Goal: Information Seeking & Learning: Learn about a topic

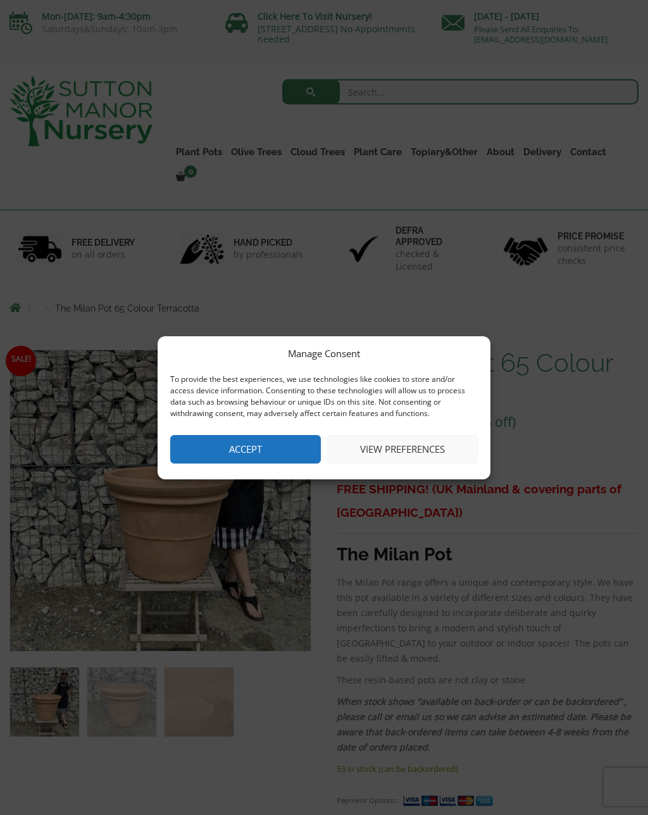
click at [408, 455] on button "View preferences" at bounding box center [402, 449] width 151 height 28
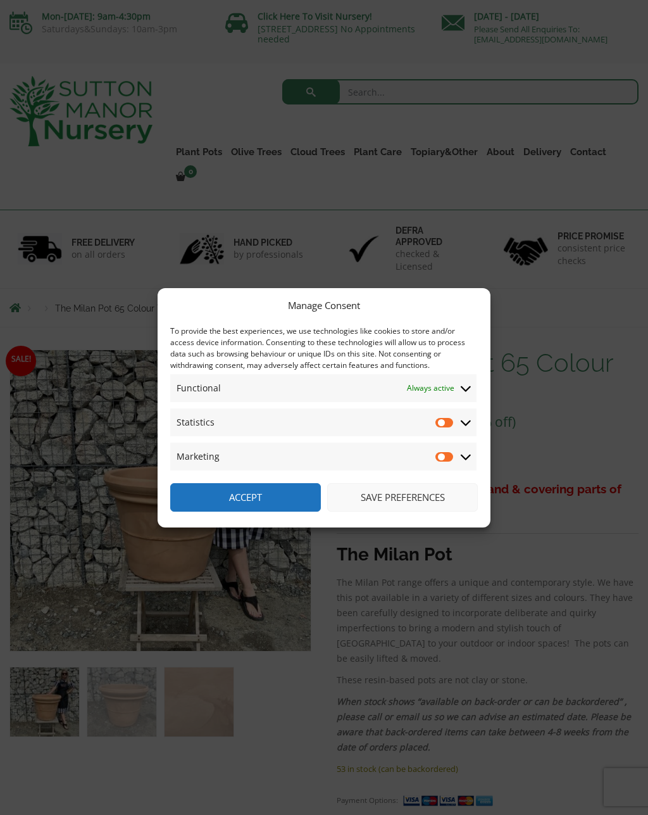
click at [412, 494] on button "Save preferences" at bounding box center [402, 497] width 151 height 28
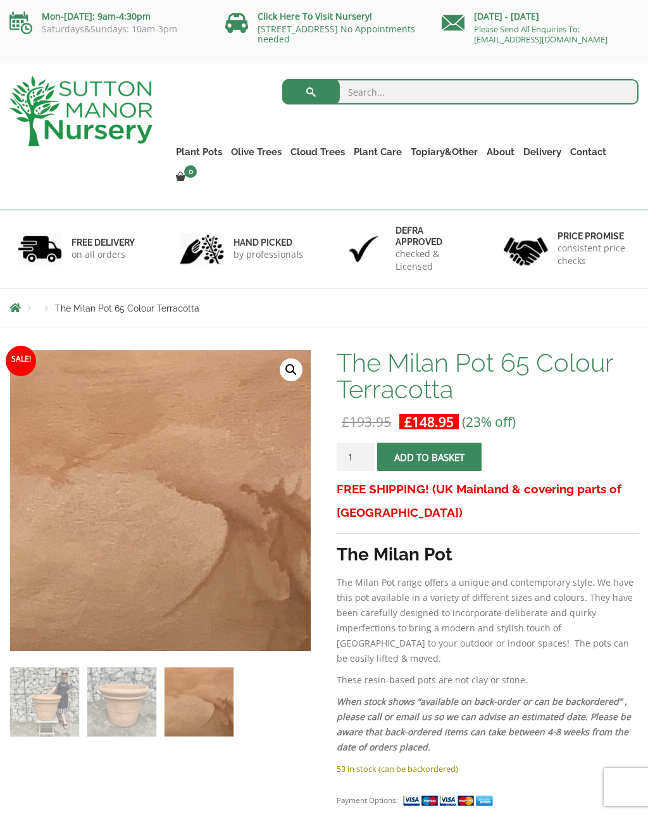
click at [0, 0] on link "Ilex Crenata Cloud Trees" at bounding box center [0, 0] width 0 height 0
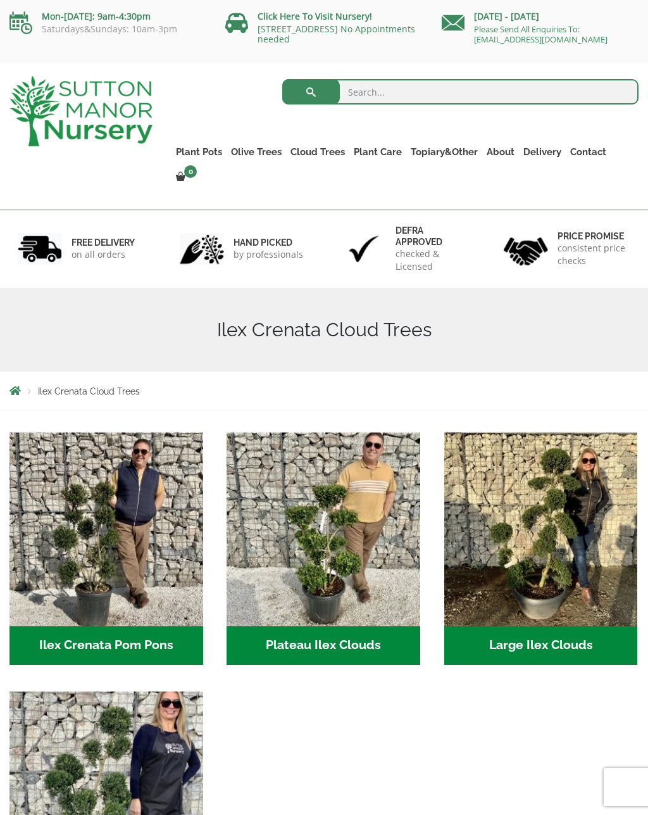
click at [0, 0] on link "Laurus Nobilis Bay Trees" at bounding box center [0, 0] width 0 height 0
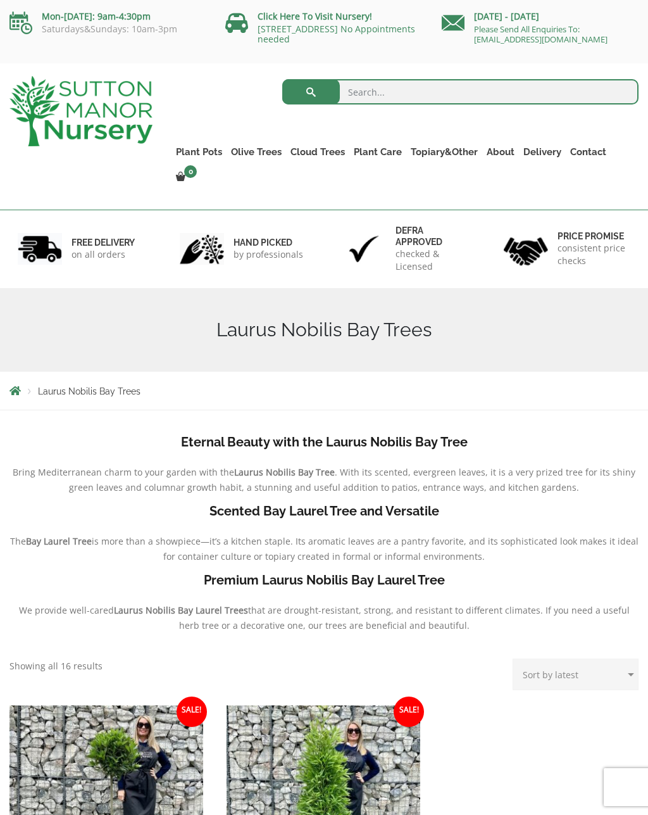
click at [0, 0] on link "Ligustrums" at bounding box center [0, 0] width 0 height 0
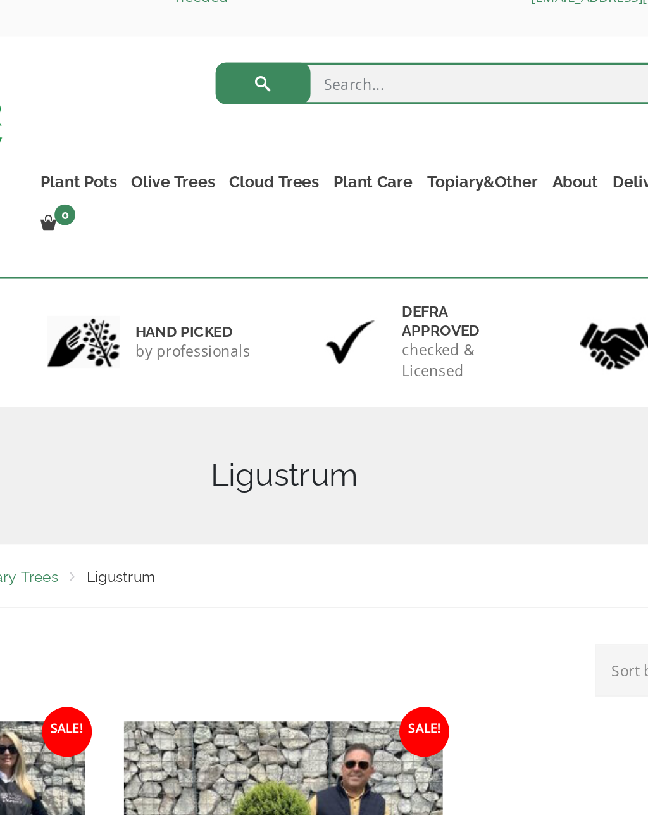
click at [0, 0] on link "Taxus Baccata (Yew)" at bounding box center [0, 0] width 0 height 0
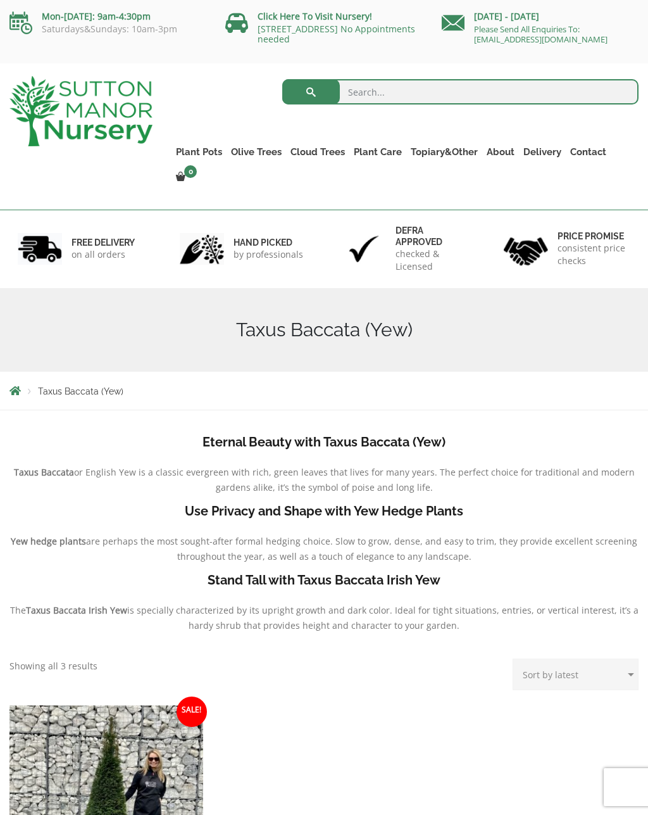
click at [0, 0] on link "Castlewellan (Cupressus)" at bounding box center [0, 0] width 0 height 0
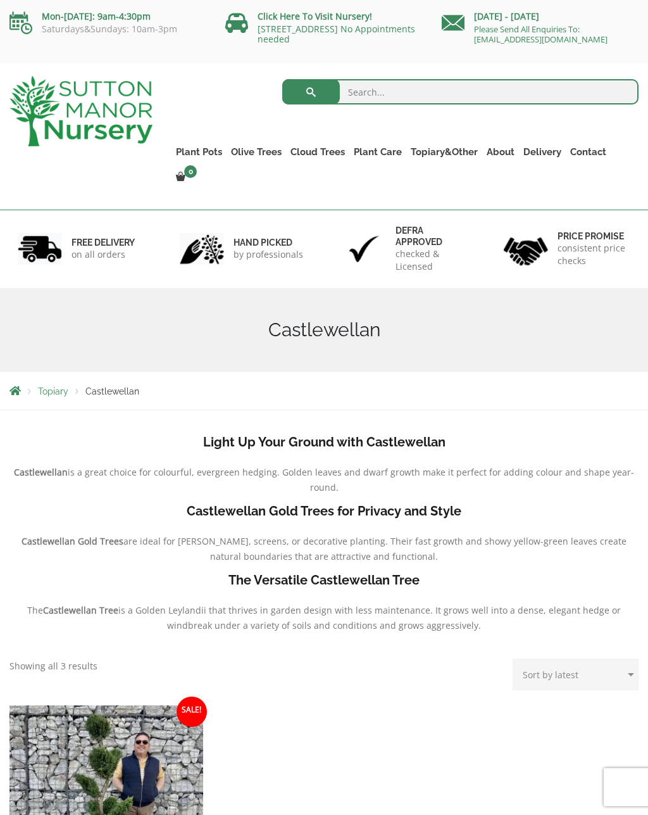
click at [0, 0] on link "Acers" at bounding box center [0, 0] width 0 height 0
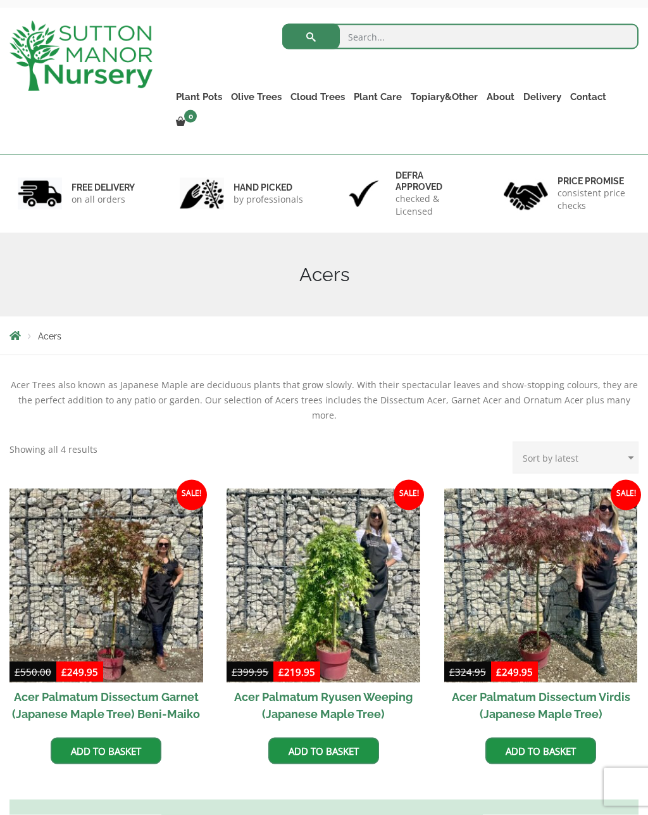
scroll to position [59, 0]
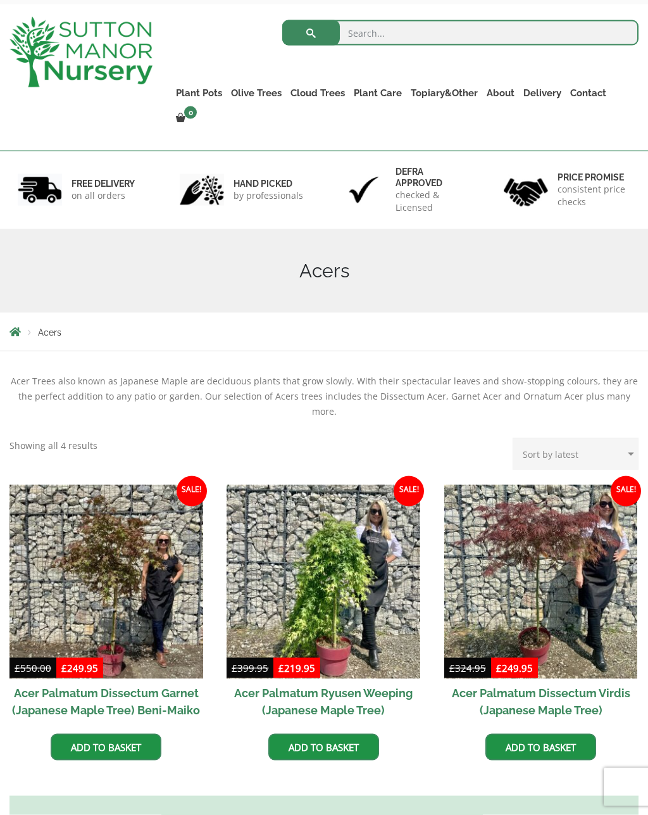
click at [0, 0] on link "100% Italian Terracotta" at bounding box center [0, 0] width 0 height 0
click at [0, 0] on link "Rolled Rim Classico" at bounding box center [0, 0] width 0 height 0
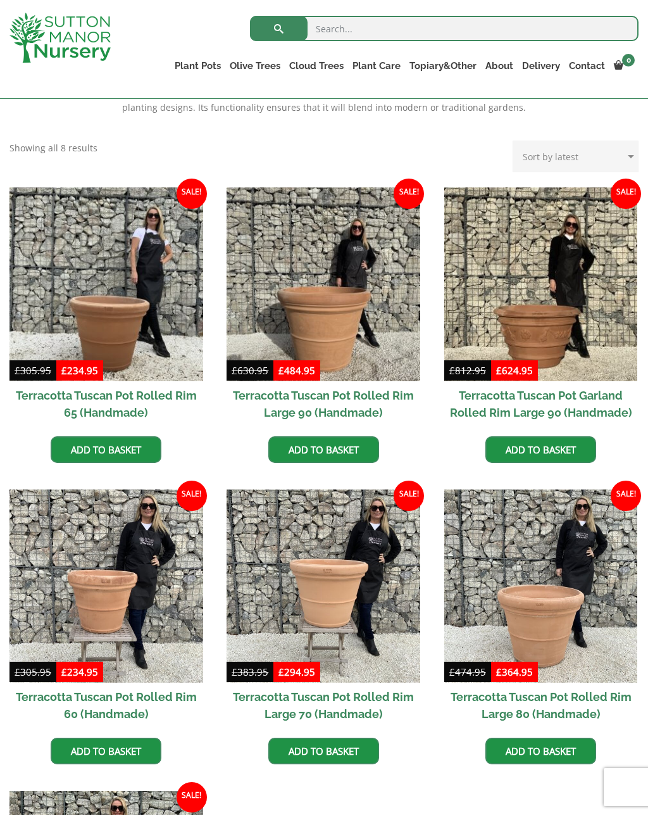
scroll to position [490, 0]
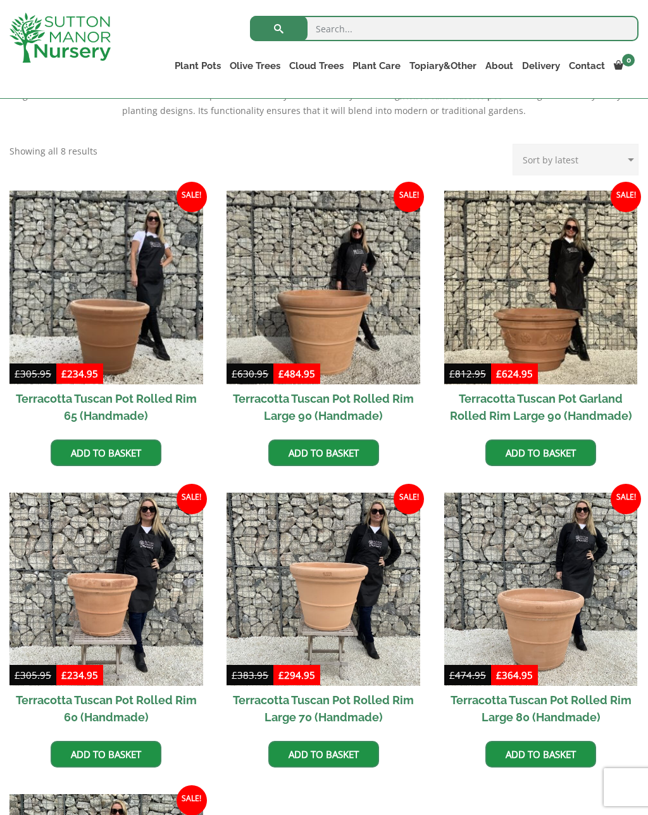
click at [96, 311] on img at bounding box center [106, 288] width 194 height 194
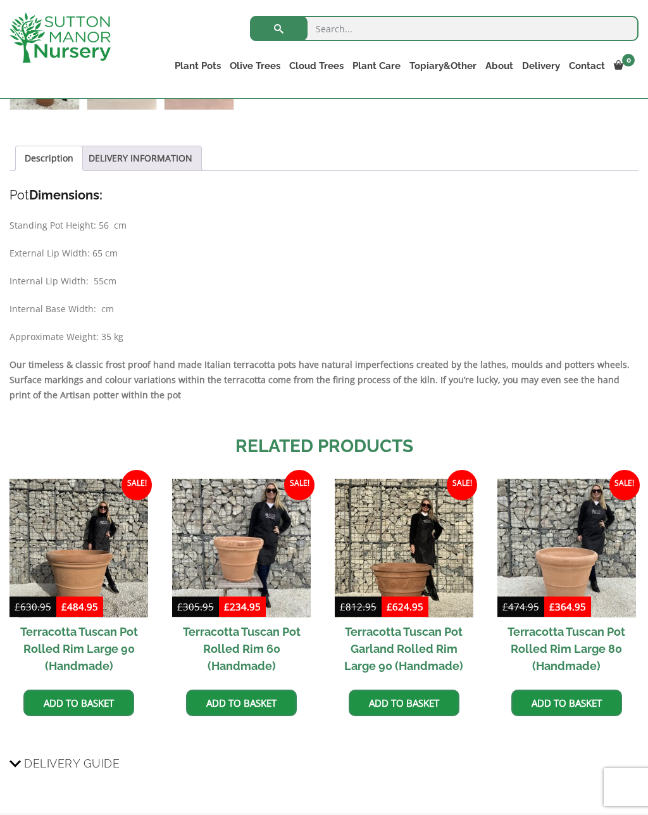
scroll to position [570, 0]
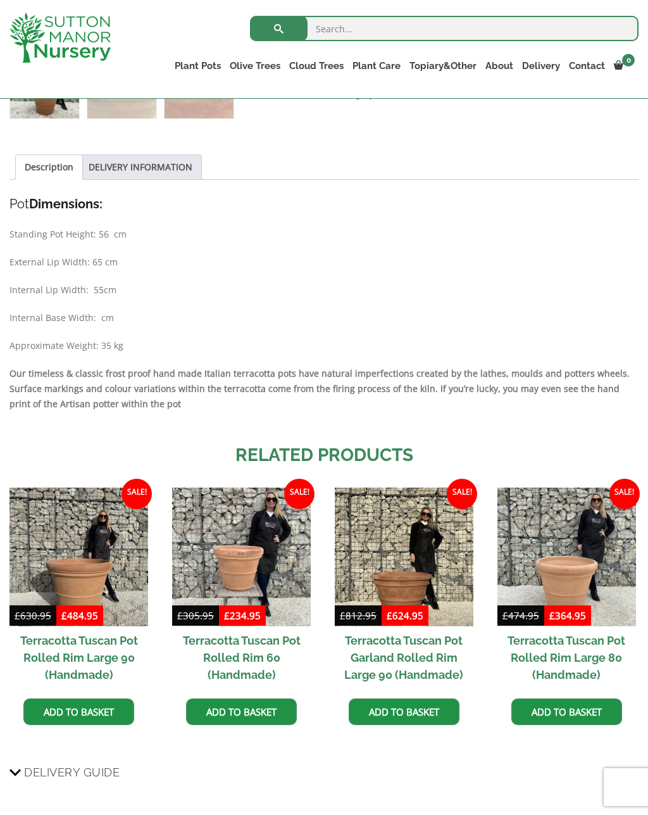
click at [80, 559] on img at bounding box center [78, 556] width 139 height 139
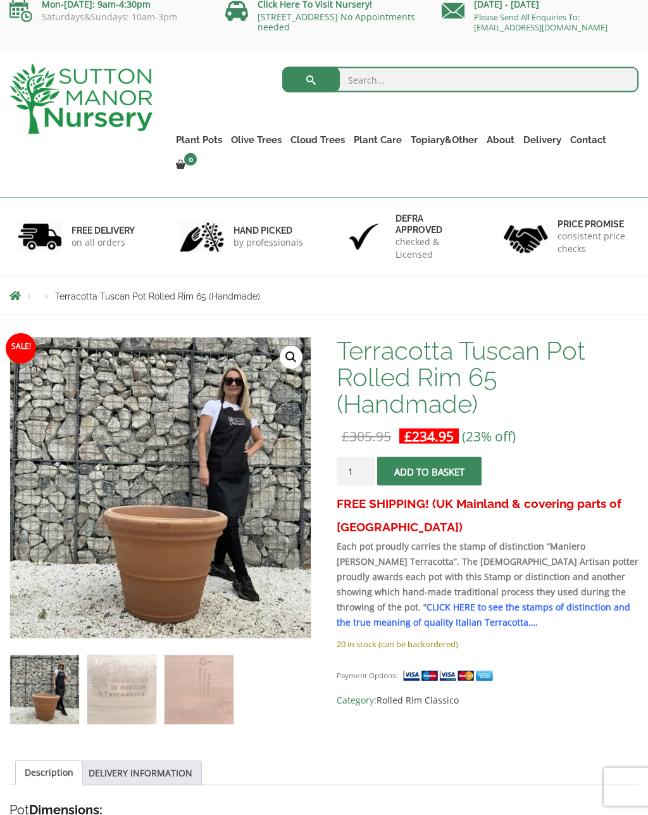
scroll to position [0, 0]
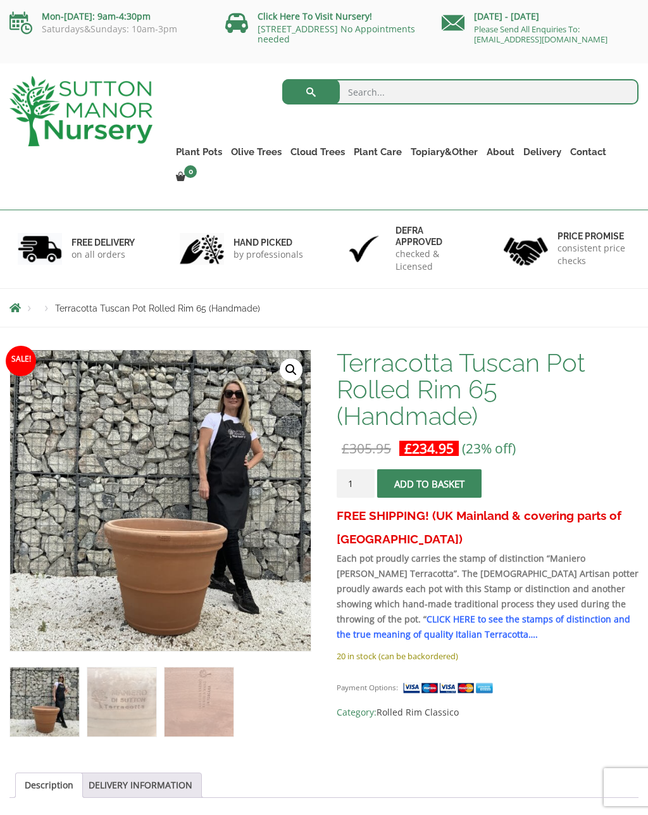
click at [0, 0] on link "The Amalfi Pots" at bounding box center [0, 0] width 0 height 0
